Goal: Check status: Check status

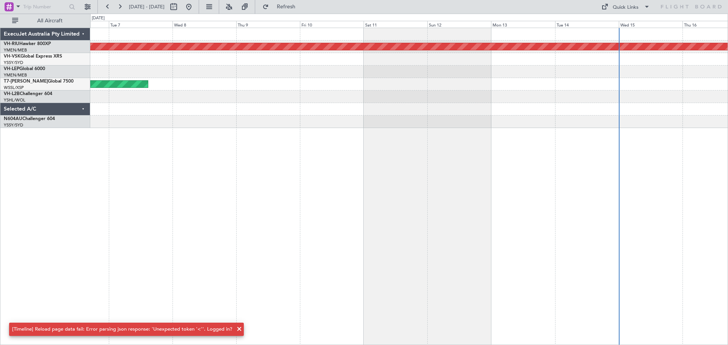
click at [340, 102] on div at bounding box center [408, 97] width 637 height 13
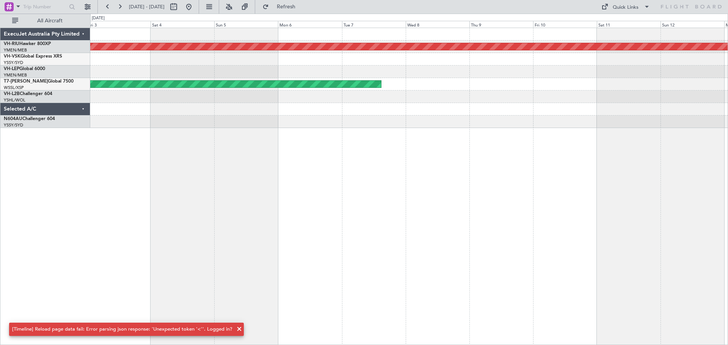
click at [449, 128] on div "Planned Maint [GEOGRAPHIC_DATA] ([GEOGRAPHIC_DATA]) Planned Maint [GEOGRAPHIC_D…" at bounding box center [408, 187] width 637 height 318
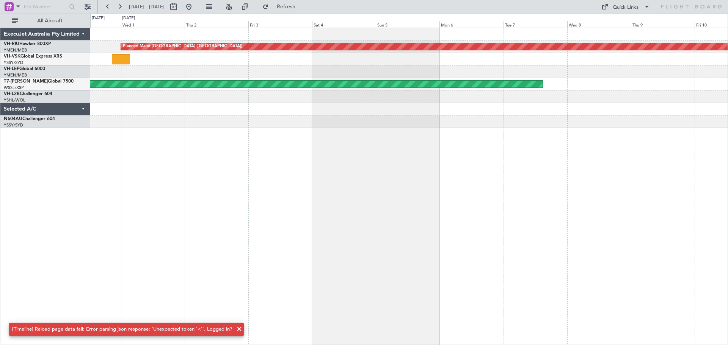
click at [366, 130] on div "Planned Maint [GEOGRAPHIC_DATA] ([GEOGRAPHIC_DATA]) Planned Maint [GEOGRAPHIC_D…" at bounding box center [408, 187] width 637 height 318
click at [304, 10] on button "Refreshing..." at bounding box center [281, 7] width 45 height 12
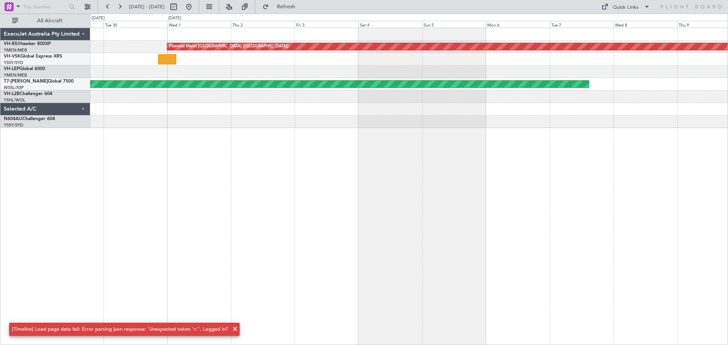
click at [216, 108] on div at bounding box center [408, 109] width 637 height 13
